Goal: Task Accomplishment & Management: Complete application form

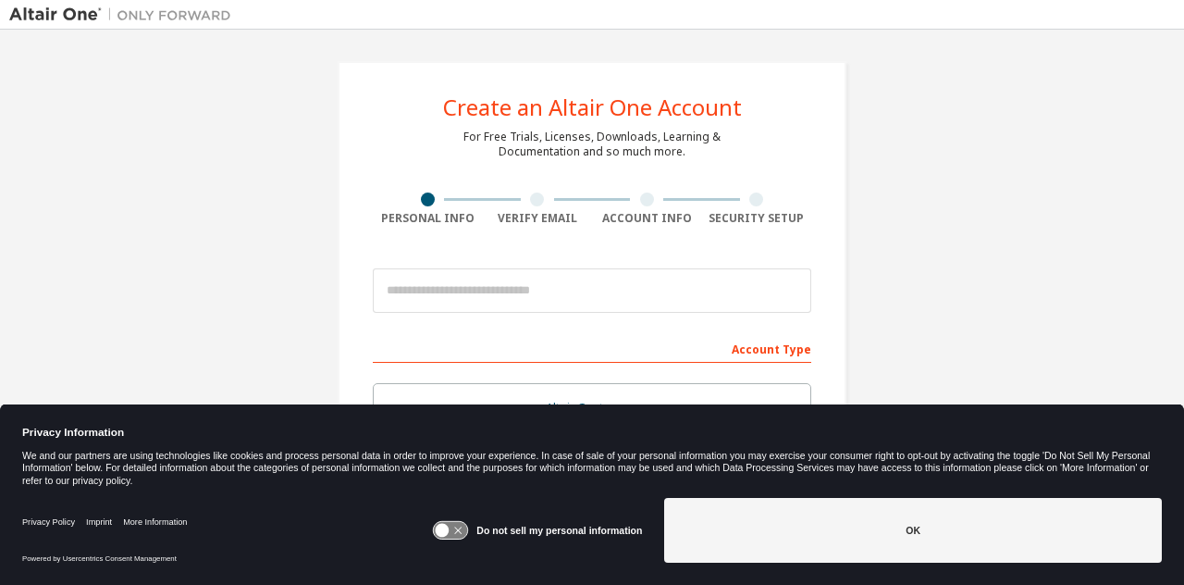
drag, startPoint x: 0, startPoint y: 0, endPoint x: 231, endPoint y: 206, distance: 309.9
click at [231, 206] on div "Create an Altair One Account For Free Trials, Licenses, Downloads, Learning & D…" at bounding box center [592, 529] width 1166 height 980
click at [461, 525] on icon at bounding box center [451, 531] width 34 height 18
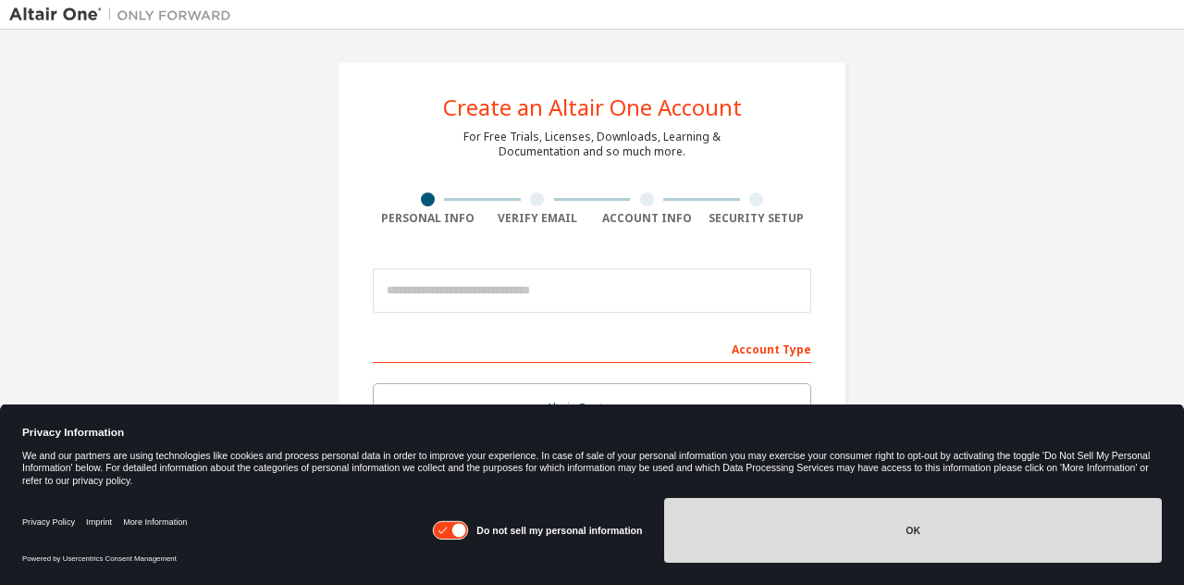
click at [926, 500] on button "OK" at bounding box center [913, 530] width 498 height 65
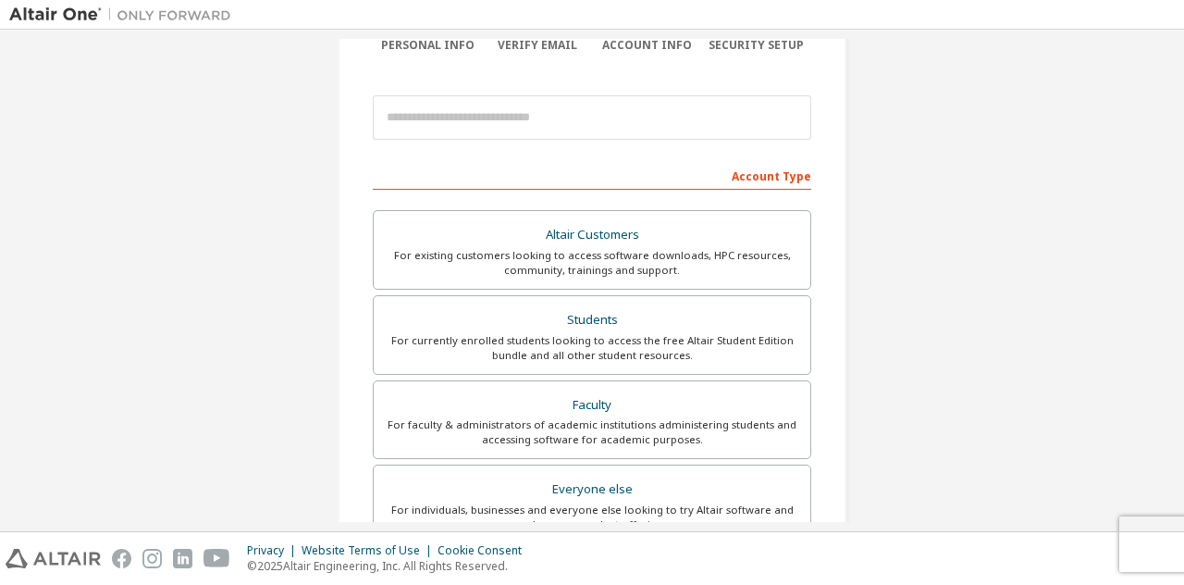
scroll to position [205, 0]
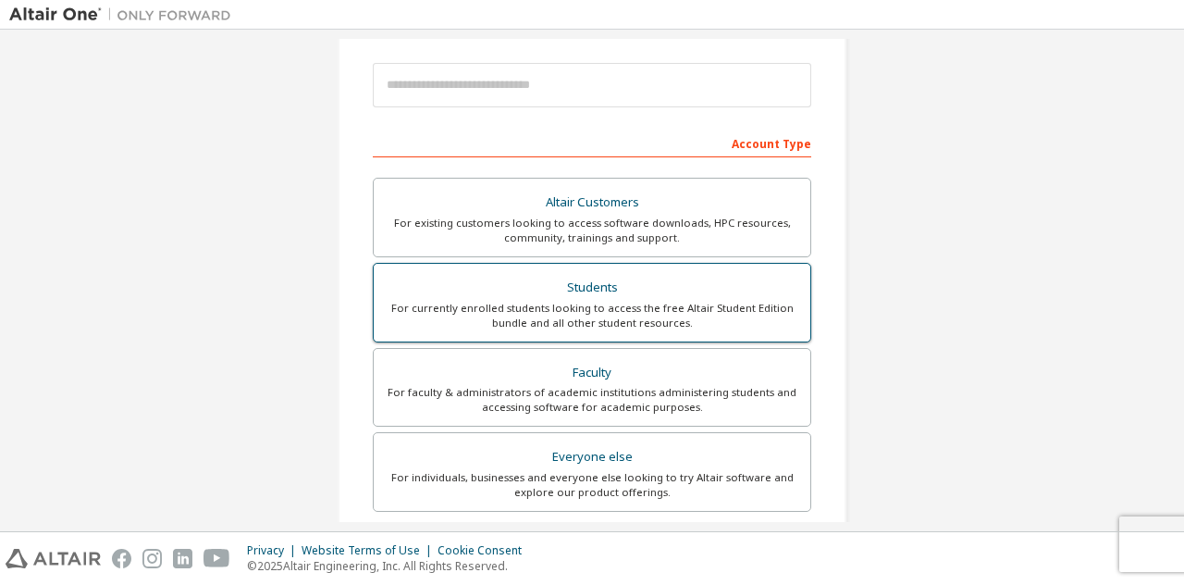
click at [612, 275] on div "Students" at bounding box center [592, 288] width 414 height 26
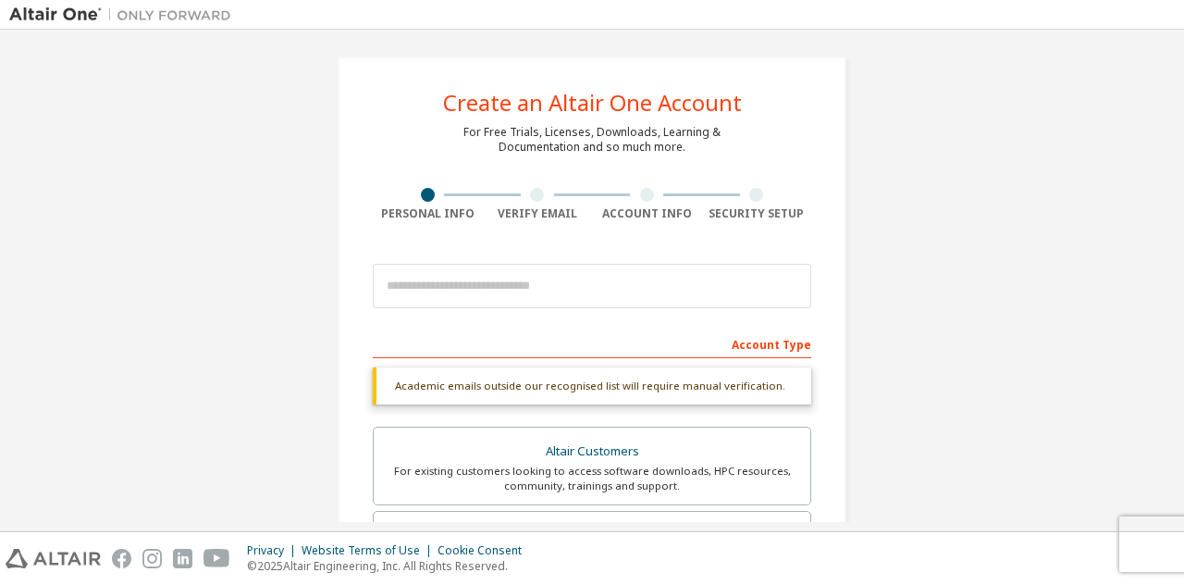
scroll to position [4, 0]
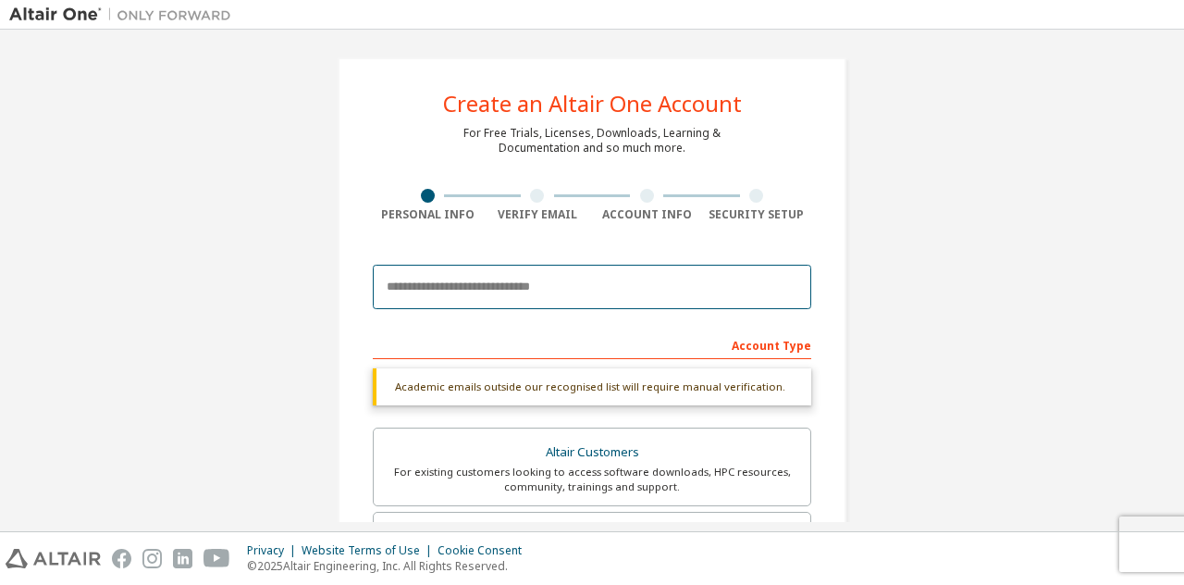
click at [630, 286] on input "email" at bounding box center [592, 287] width 439 height 44
type input "**********"
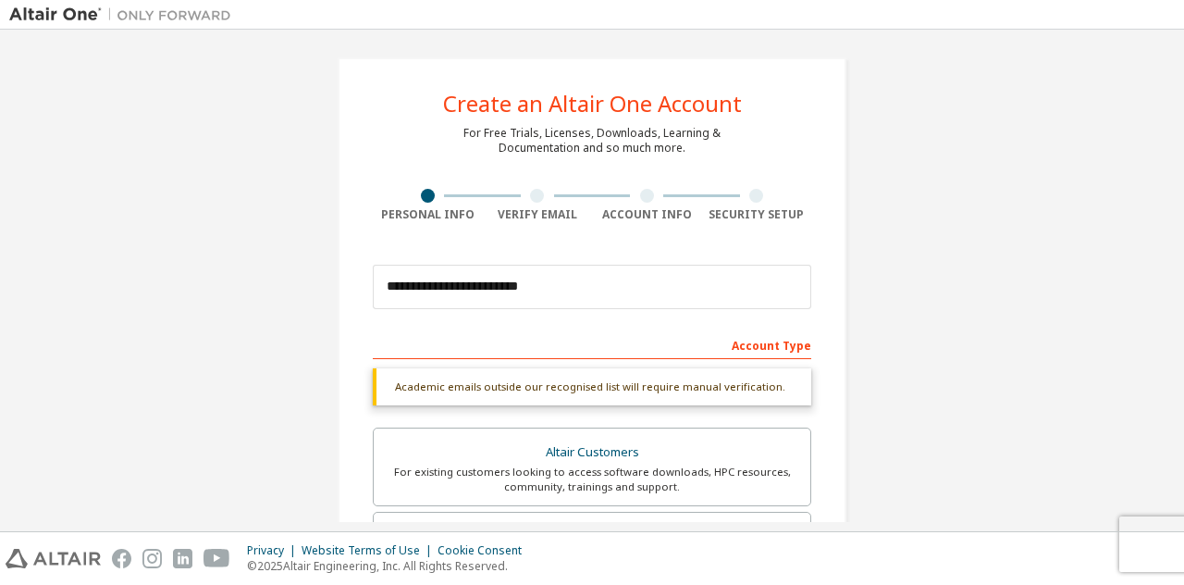
click at [746, 232] on div "**********" at bounding box center [592, 548] width 509 height 983
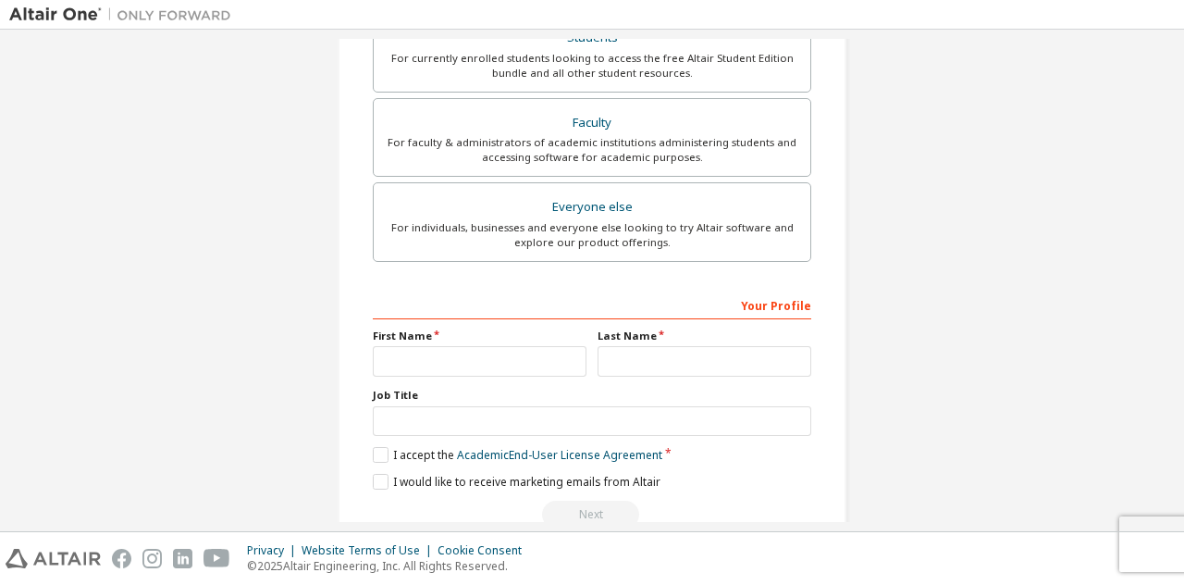
scroll to position [492, 0]
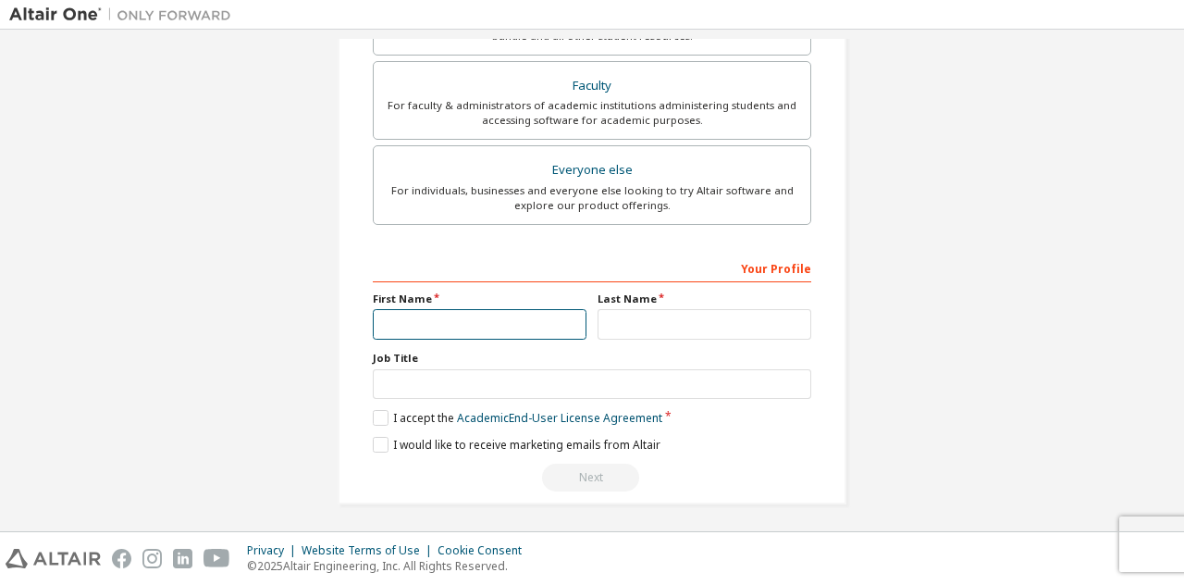
click at [469, 309] on input "text" at bounding box center [480, 324] width 214 height 31
type input "*********"
type input "********"
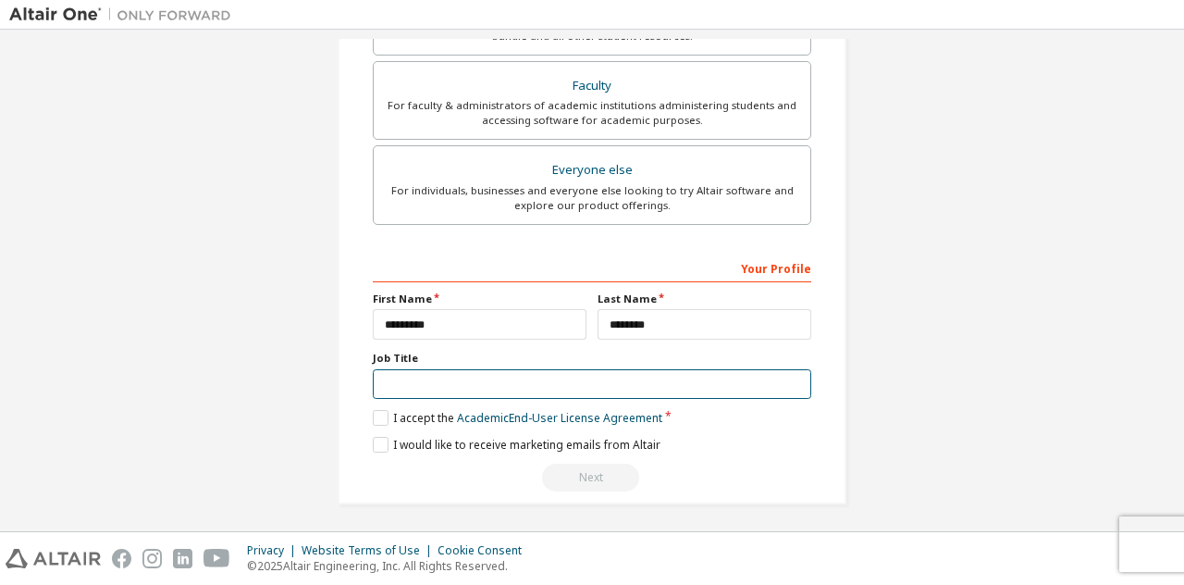
click at [462, 377] on input "text" at bounding box center [592, 384] width 439 height 31
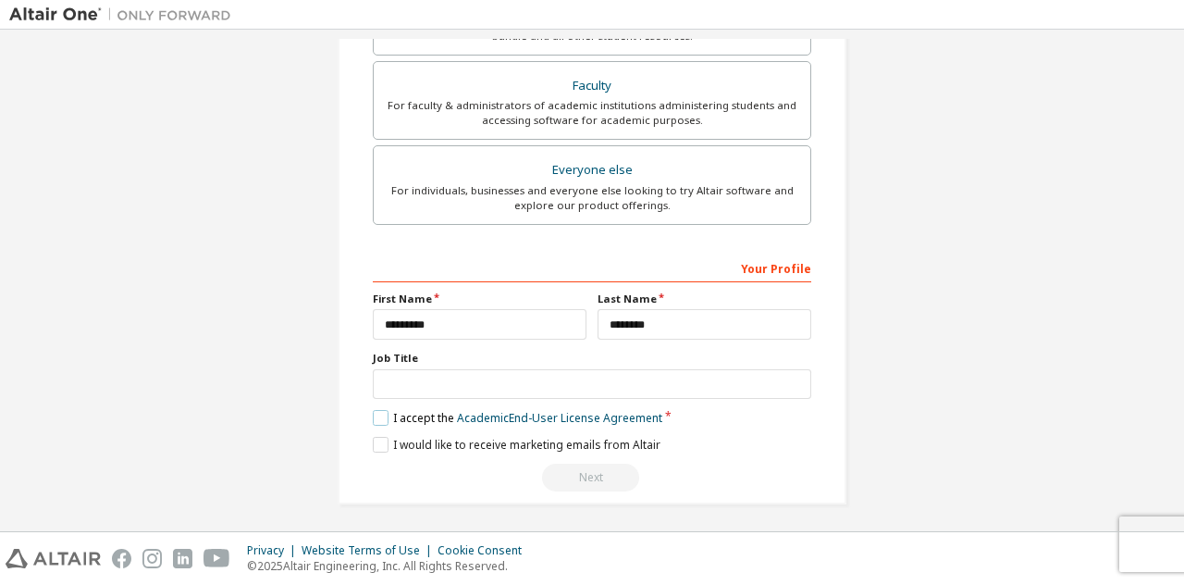
click at [375, 410] on label "I accept the Academic End-User License Agreement" at bounding box center [518, 418] width 290 height 16
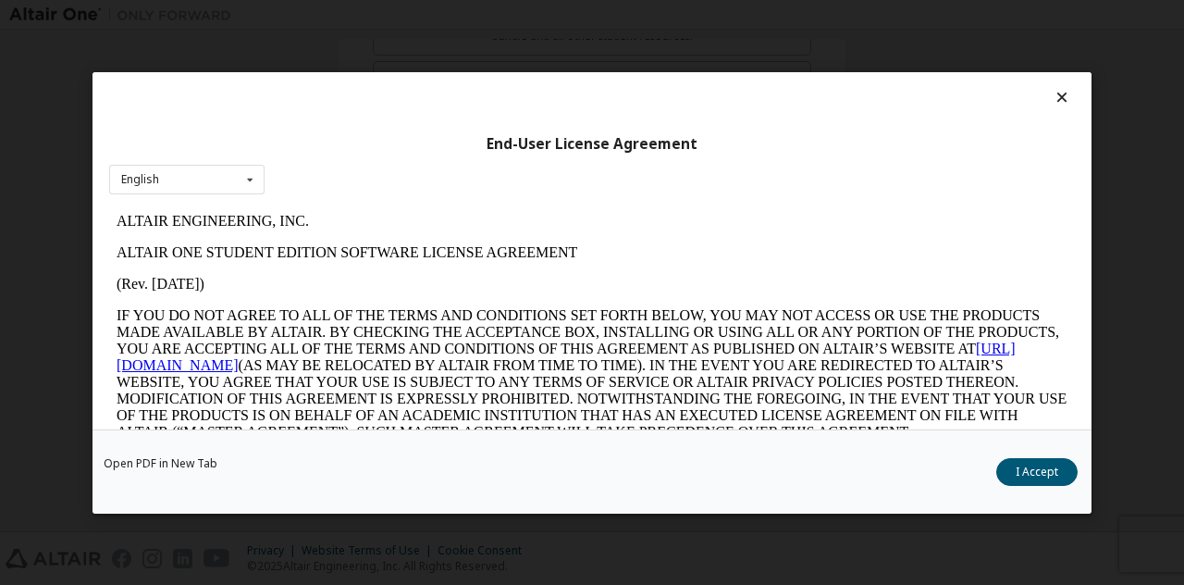
scroll to position [0, 0]
click at [1040, 480] on button "I Accept" at bounding box center [1036, 471] width 81 height 28
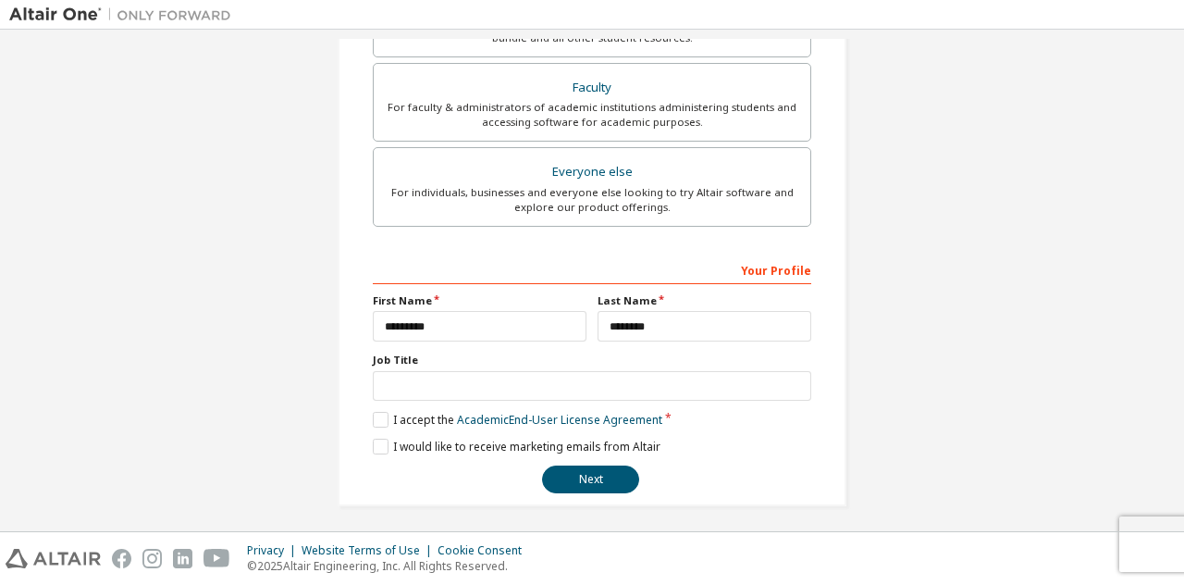
scroll to position [492, 0]
click at [598, 468] on button "Next" at bounding box center [590, 477] width 97 height 28
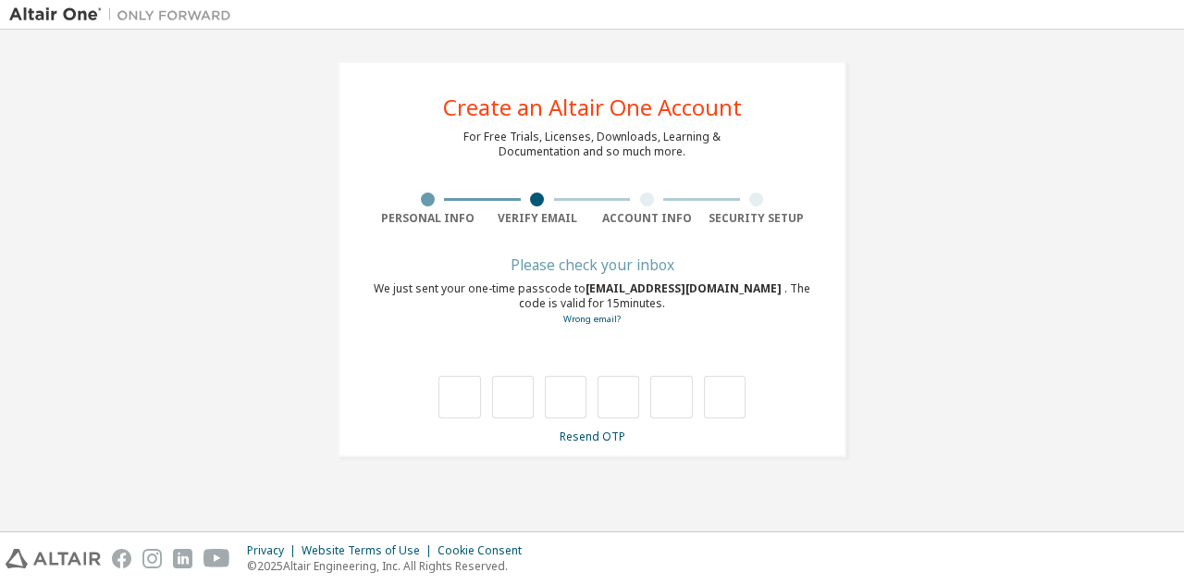
scroll to position [0, 0]
click at [596, 321] on link "Wrong email?" at bounding box center [591, 319] width 57 height 12
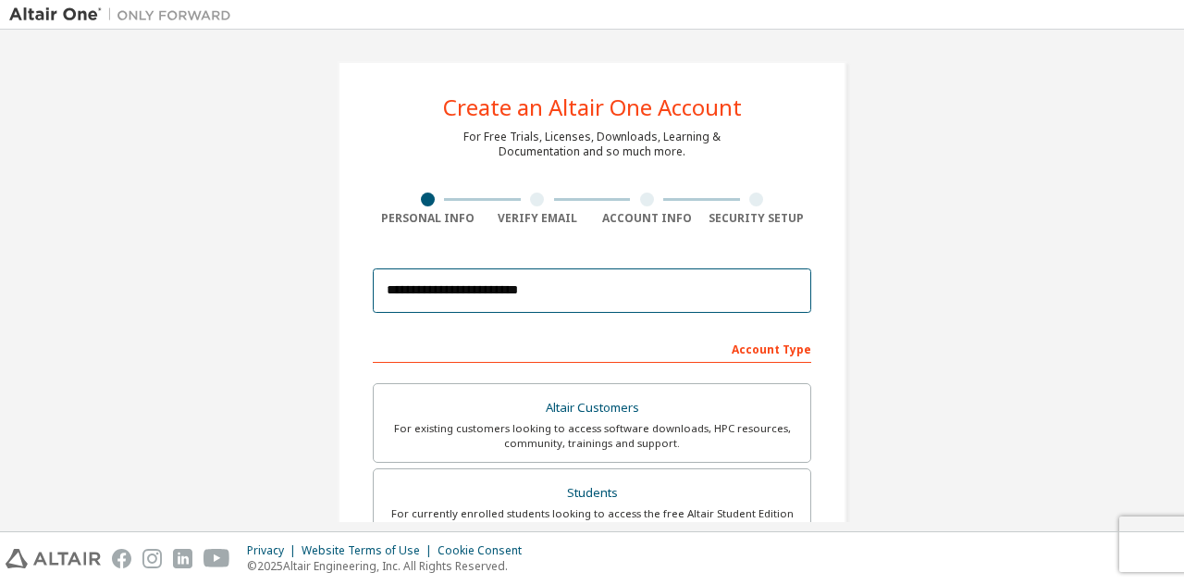
click at [465, 291] on input "**********" at bounding box center [592, 290] width 439 height 44
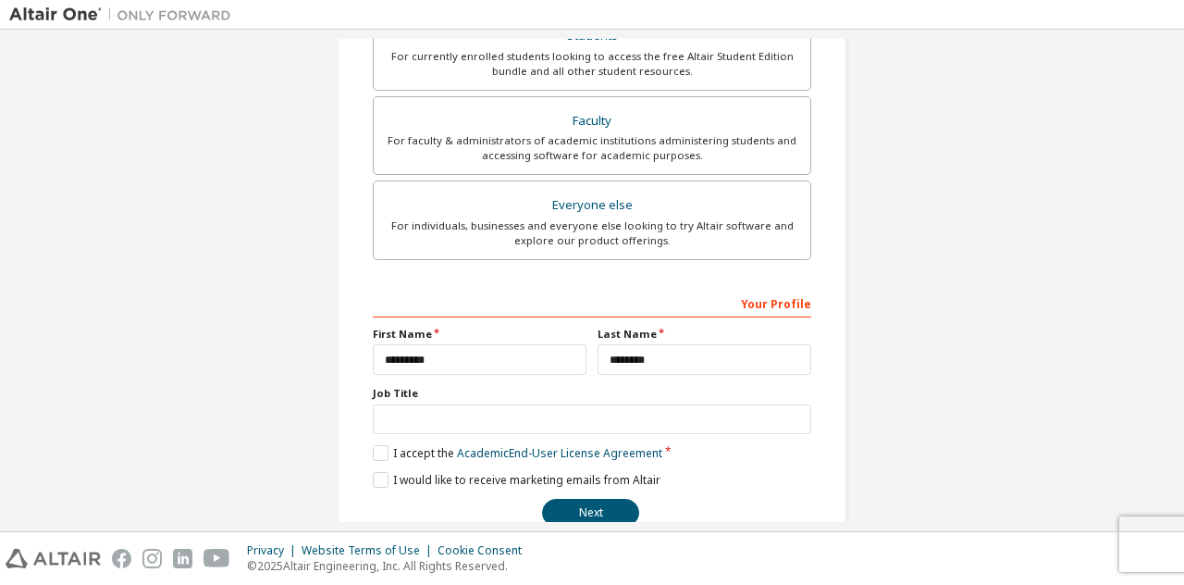
scroll to position [492, 0]
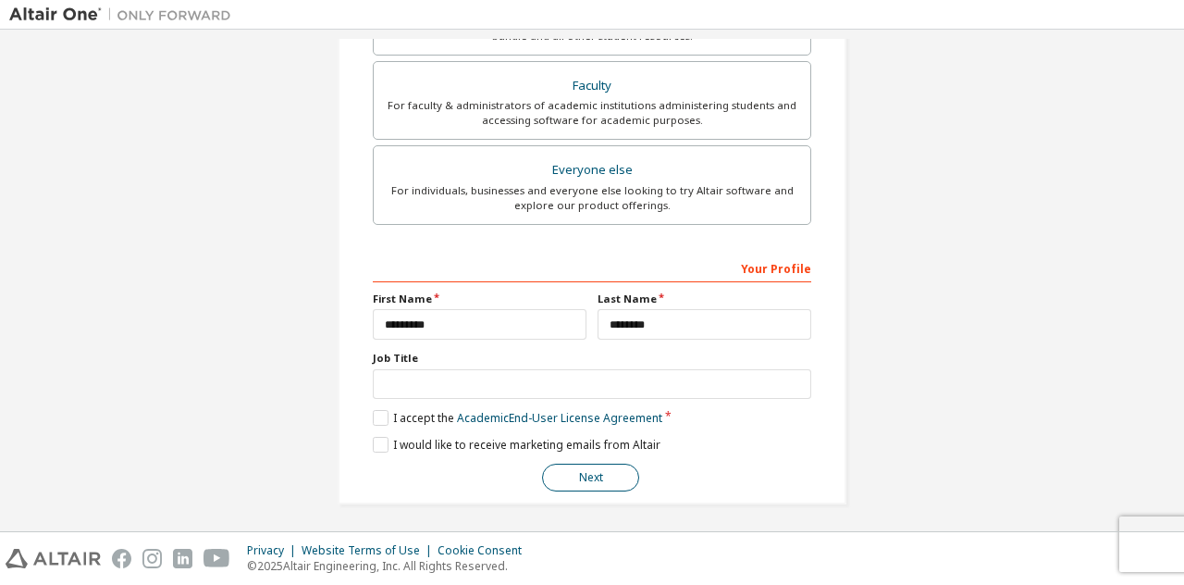
type input "**********"
click at [602, 463] on button "Next" at bounding box center [590, 477] width 97 height 28
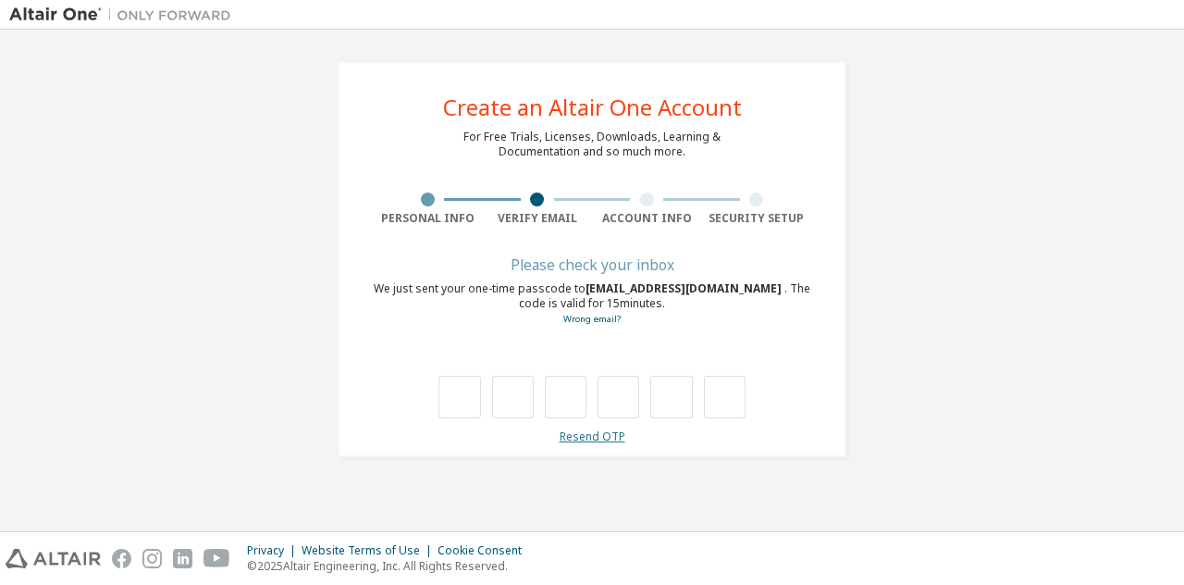
click at [581, 443] on div "Resend OTP" at bounding box center [592, 436] width 439 height 15
click at [594, 440] on link "Resend OTP" at bounding box center [593, 436] width 66 height 16
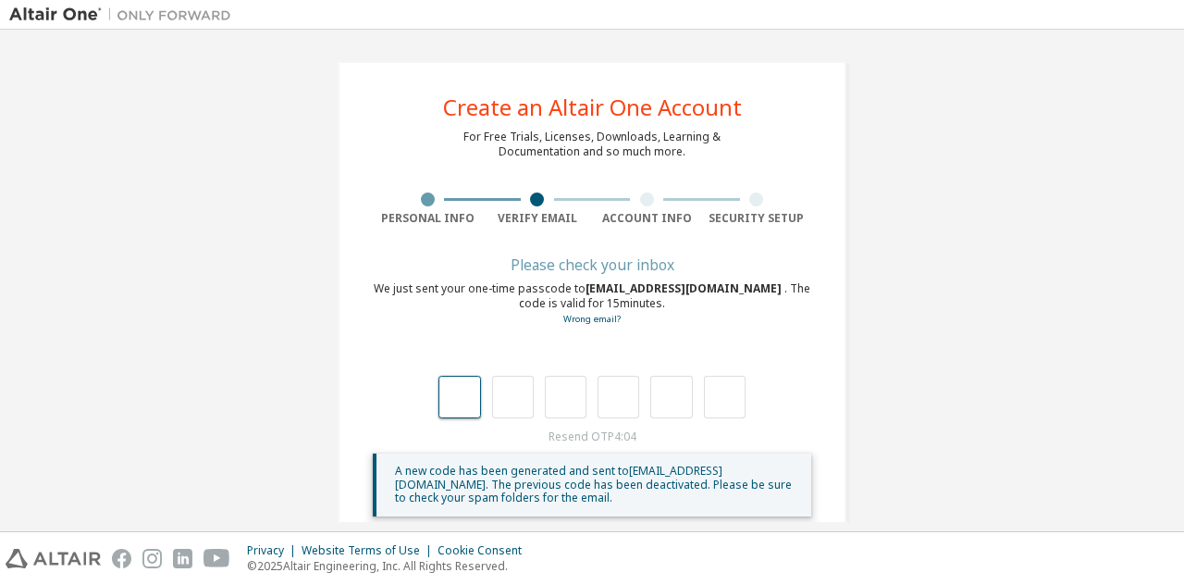
click at [455, 414] on input "text" at bounding box center [460, 397] width 42 height 43
click at [500, 306] on div "We just sent your one-time passcode to [EMAIL_ADDRESS][DOMAIN_NAME] . The code …" at bounding box center [592, 303] width 439 height 45
click at [456, 391] on input "text" at bounding box center [460, 397] width 42 height 43
type input "*"
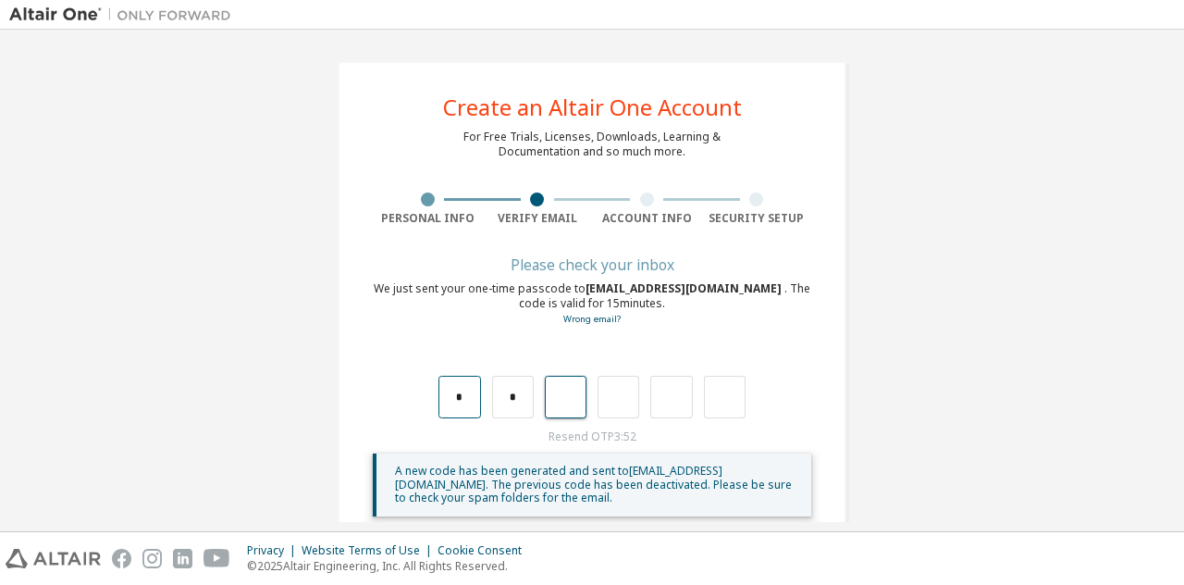
type input "*"
